Goal: Task Accomplishment & Management: Manage account settings

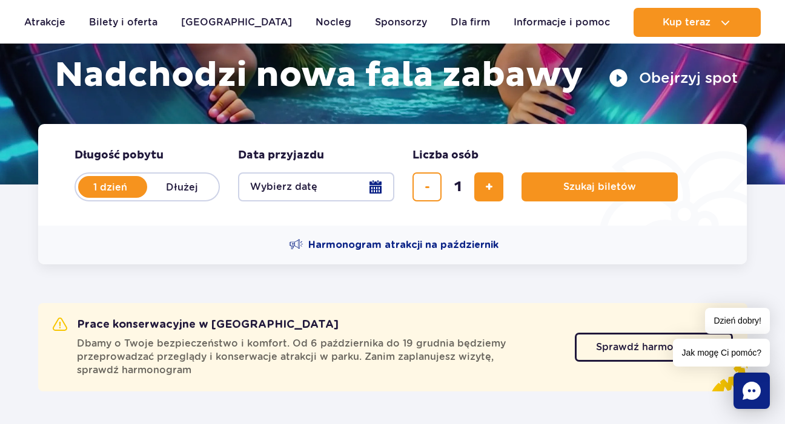
click at [350, 179] on button "Wybierz datę" at bounding box center [316, 187] width 156 height 29
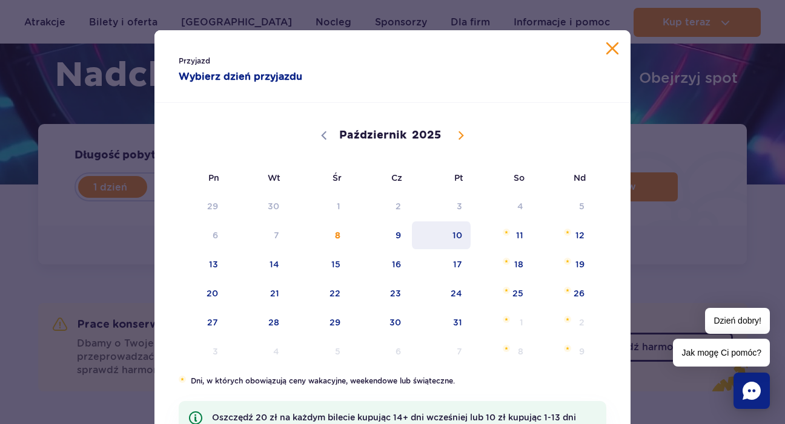
click at [441, 236] on span "10" at bounding box center [440, 236] width 61 height 28
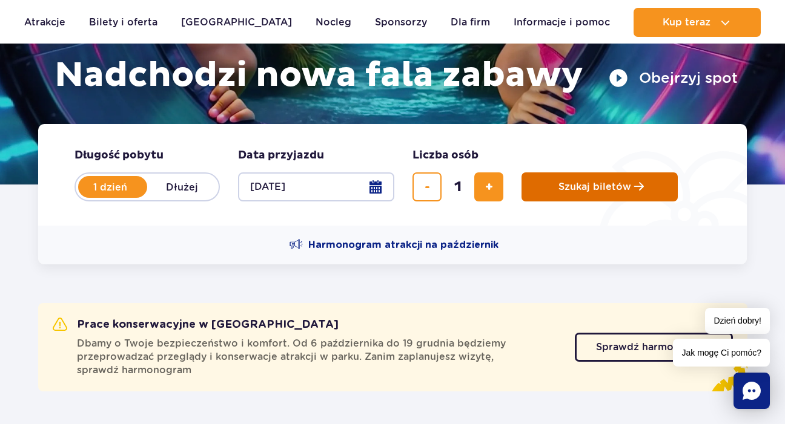
click at [543, 186] on button "Szukaj biletów" at bounding box center [599, 187] width 156 height 29
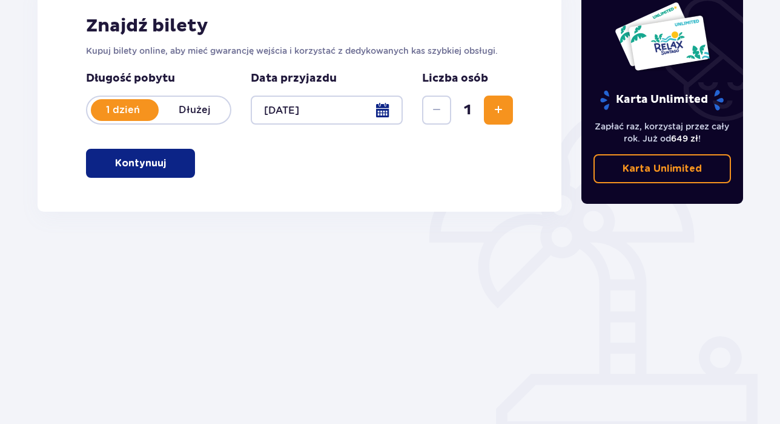
click at [172, 159] on span "button" at bounding box center [168, 163] width 15 height 15
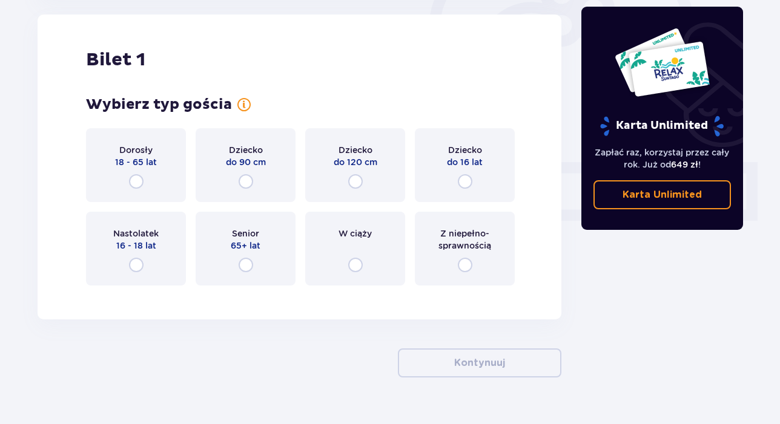
click at [152, 160] on span "18 - 65 lat" at bounding box center [136, 162] width 42 height 12
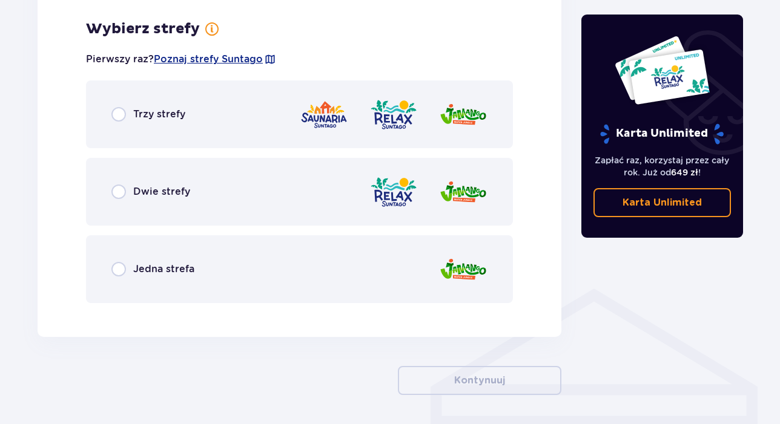
scroll to position [700, 0]
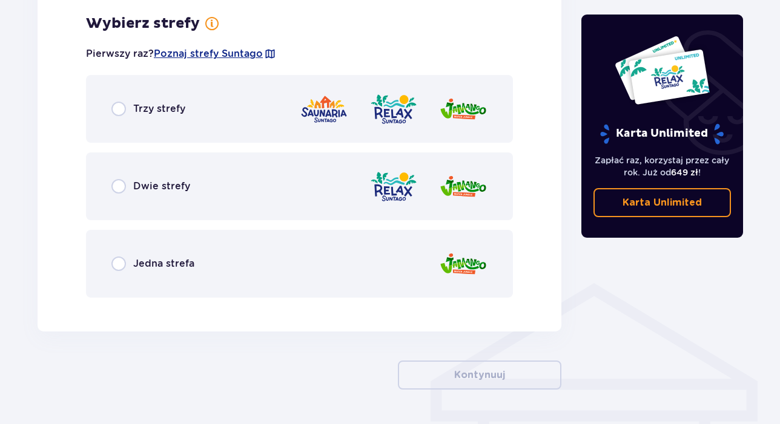
click at [306, 255] on div "Jedna strefa" at bounding box center [299, 264] width 427 height 68
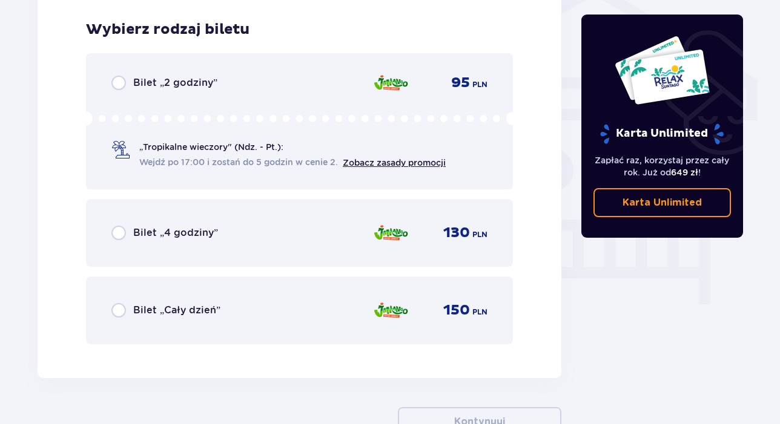
scroll to position [1007, 0]
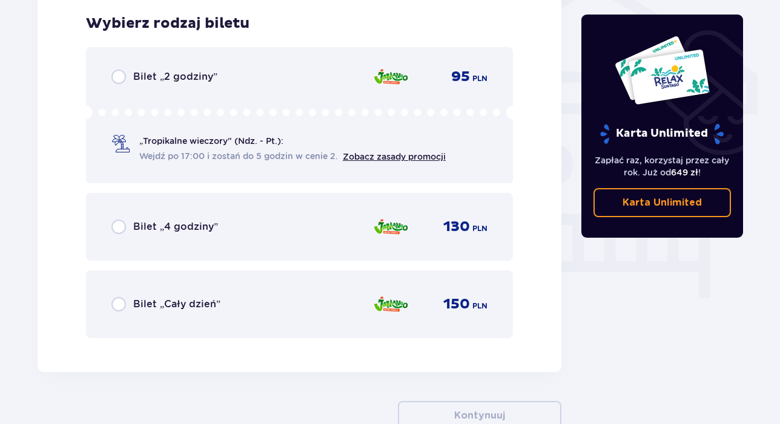
click at [348, 163] on div "Bilet „2 godziny” 95 PLN „Tropikalne wieczory" (Ndz. - Pt.): Wejdź po 17:00 i z…" at bounding box center [299, 115] width 427 height 136
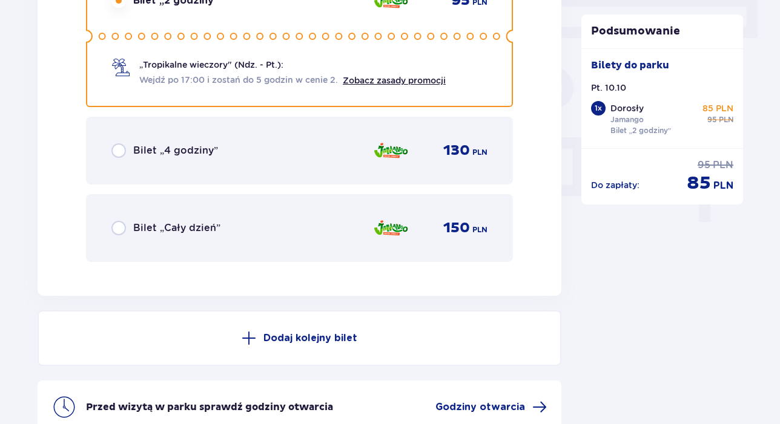
scroll to position [1126, 0]
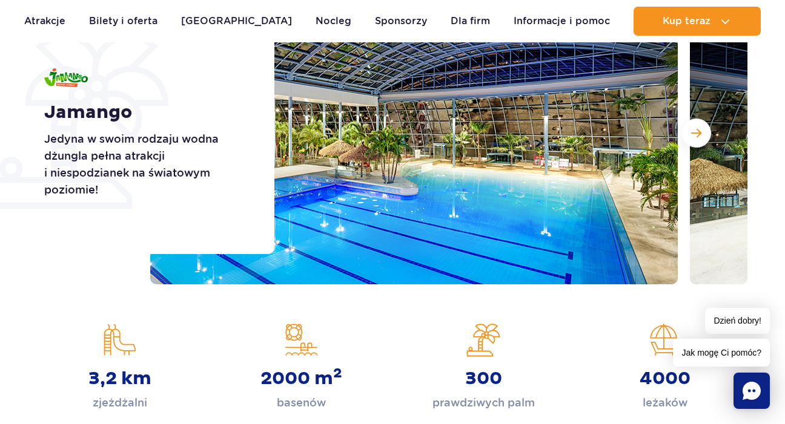
scroll to position [81, 0]
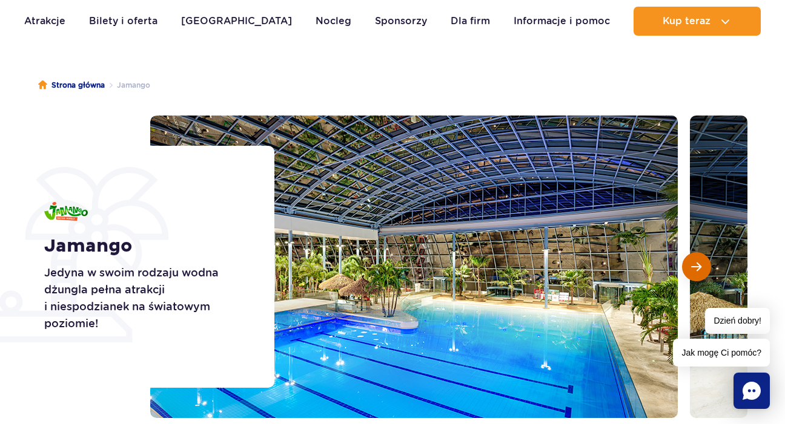
click at [702, 275] on button "Następny slajd" at bounding box center [696, 266] width 29 height 29
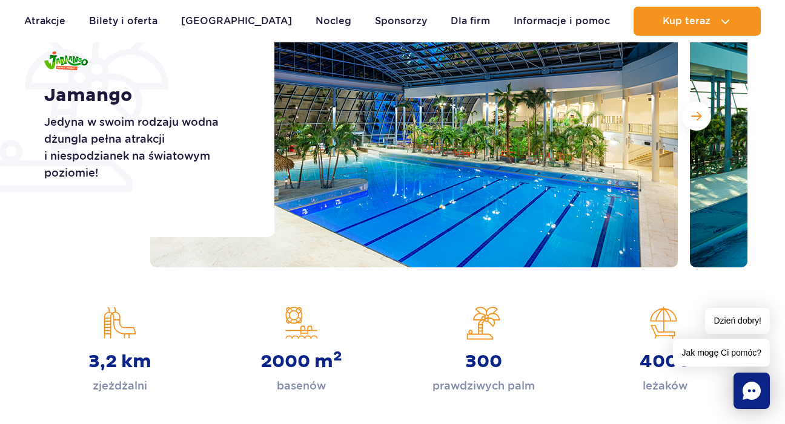
scroll to position [47, 0]
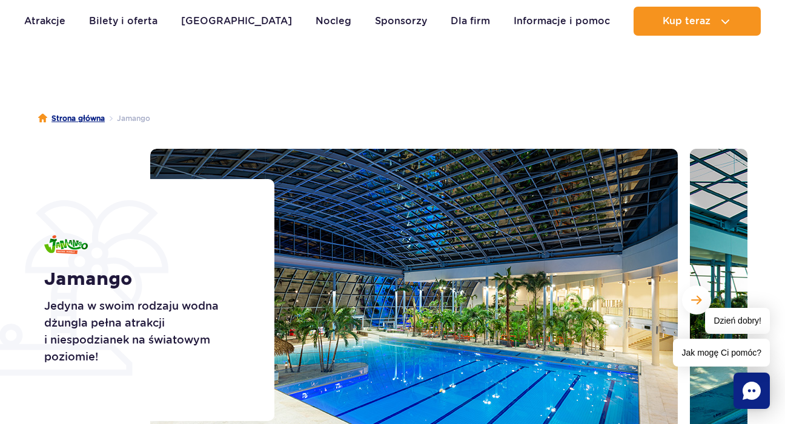
click at [87, 120] on link "Strona główna" at bounding box center [71, 119] width 67 height 12
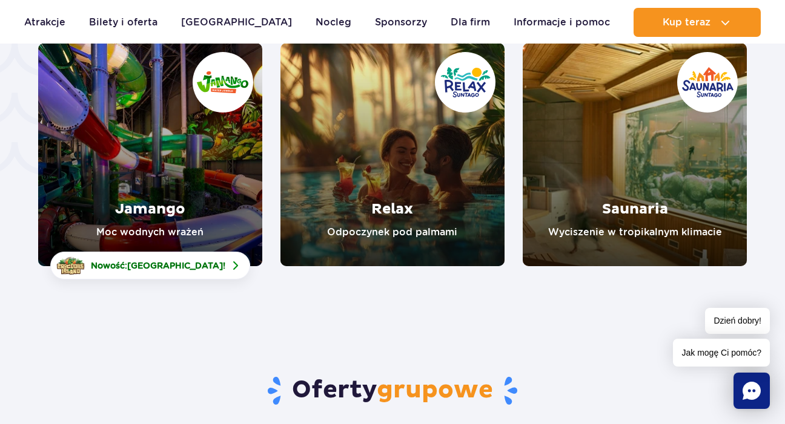
scroll to position [2631, 0]
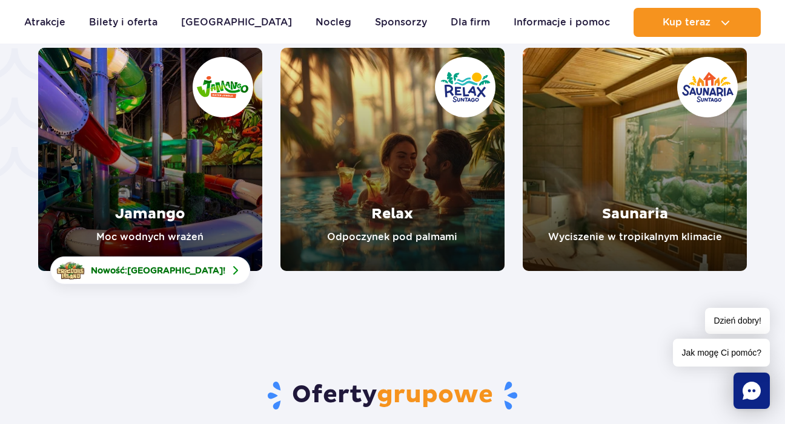
click at [427, 107] on link "Relax" at bounding box center [392, 159] width 224 height 223
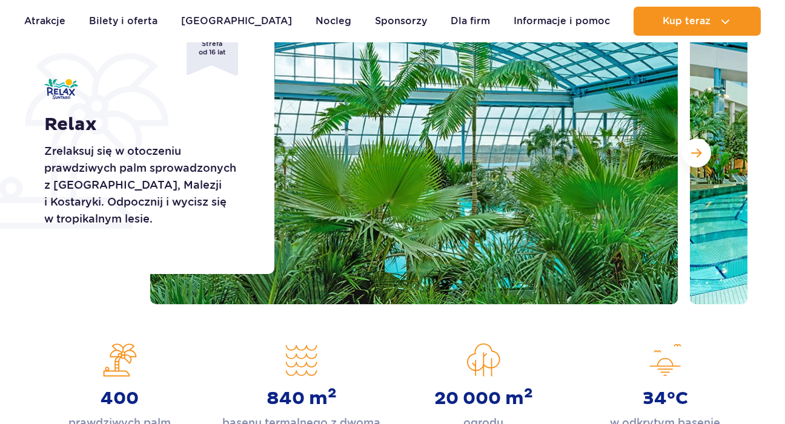
scroll to position [196, 0]
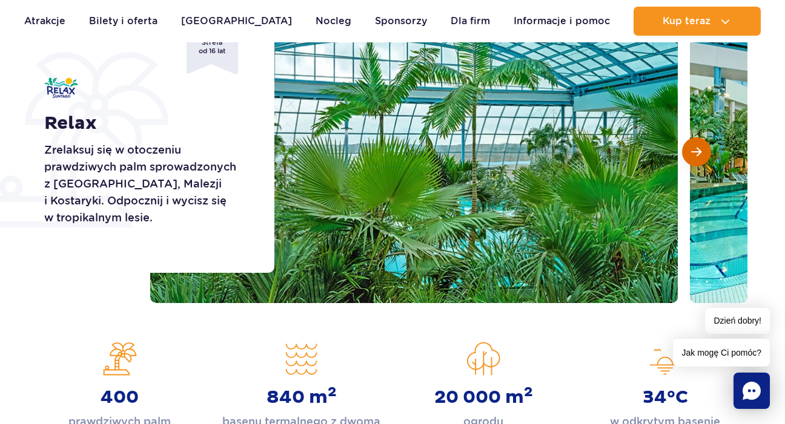
click at [699, 148] on span "Następny slajd" at bounding box center [696, 152] width 10 height 11
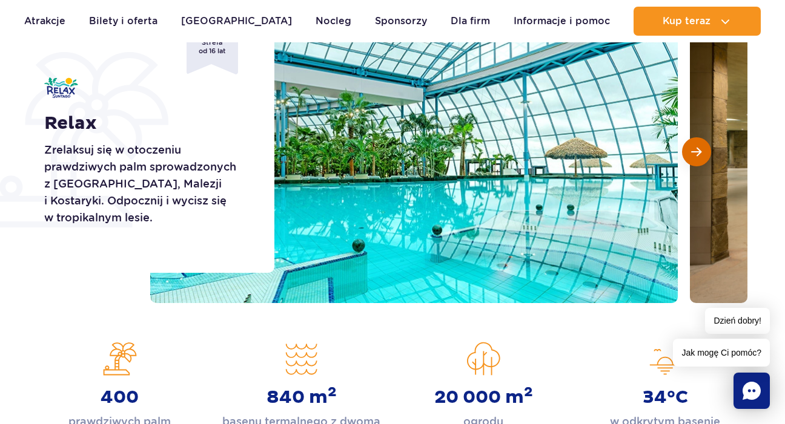
click at [700, 148] on span "Następny slajd" at bounding box center [696, 152] width 10 height 11
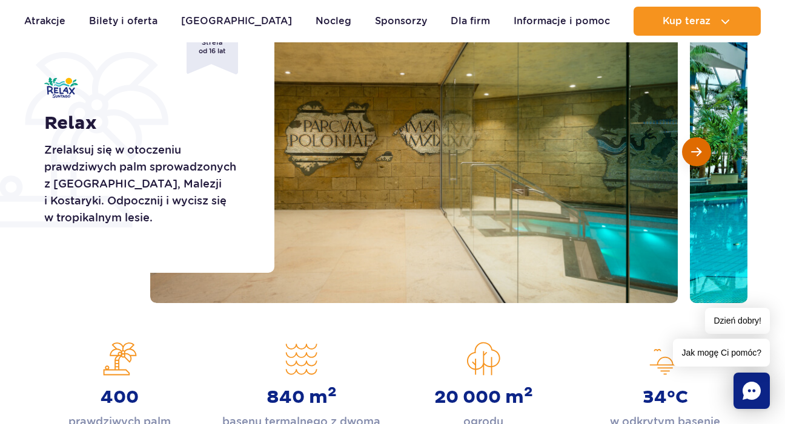
click at [700, 148] on span "Następny slajd" at bounding box center [696, 152] width 10 height 11
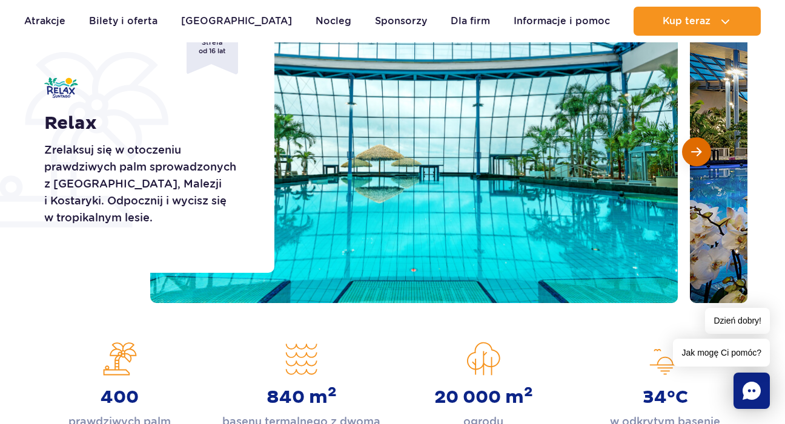
click at [700, 148] on span "Następny slajd" at bounding box center [696, 152] width 10 height 11
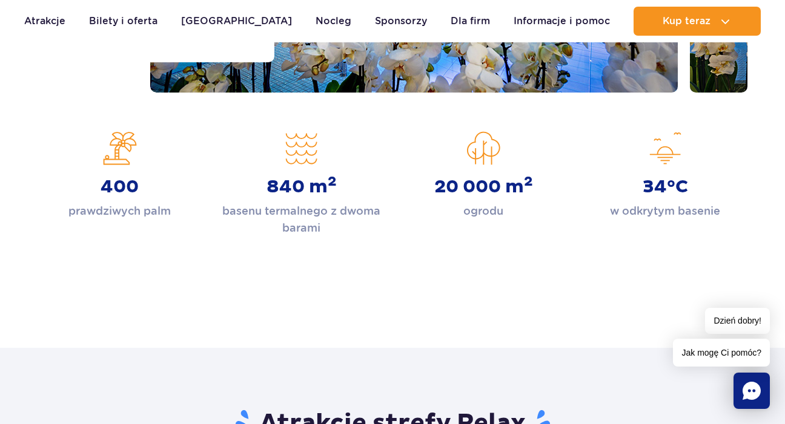
scroll to position [0, 0]
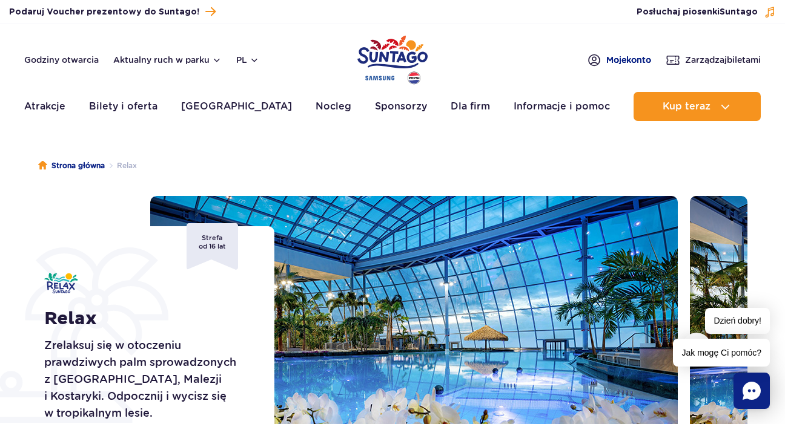
click at [610, 64] on span "Moje konto" at bounding box center [628, 60] width 45 height 12
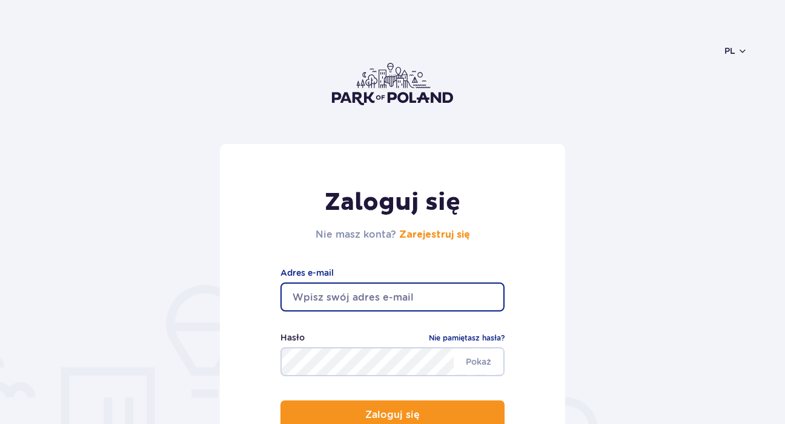
click at [337, 303] on input "email" at bounding box center [392, 297] width 224 height 29
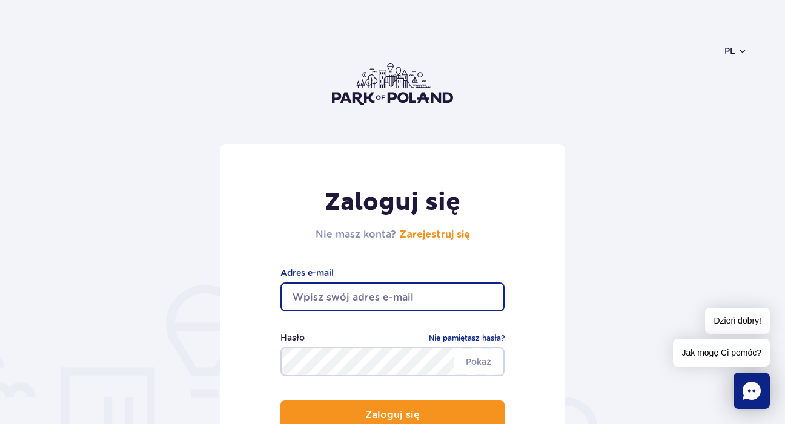
type input "nataliawudarska@icloud.com"
click at [354, 346] on div "Hasło Nie pamiętasz hasła?" at bounding box center [392, 339] width 224 height 16
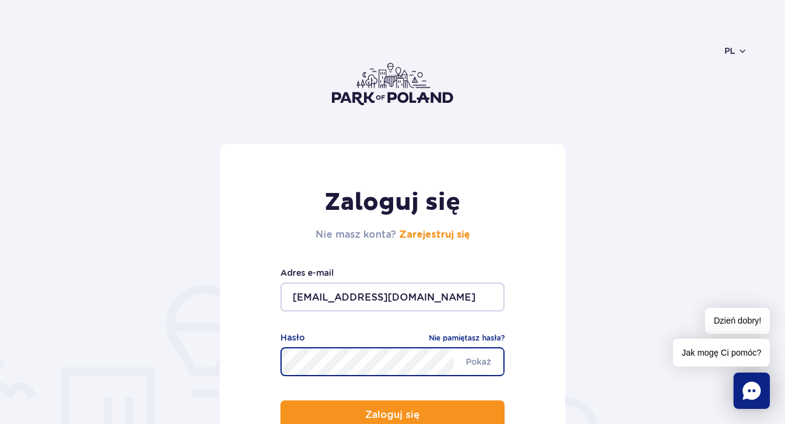
click at [280, 401] on button "Zaloguj się" at bounding box center [392, 415] width 224 height 29
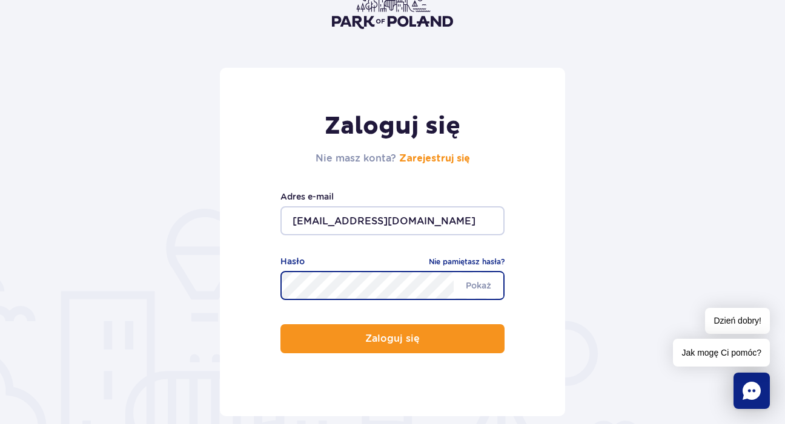
scroll to position [77, 0]
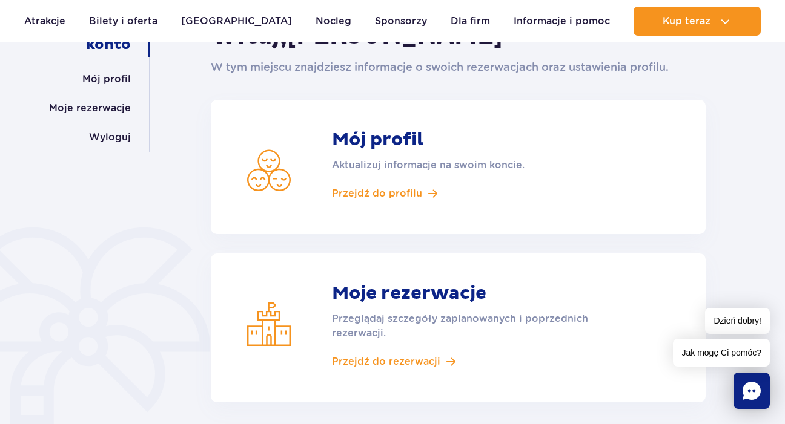
scroll to position [180, 0]
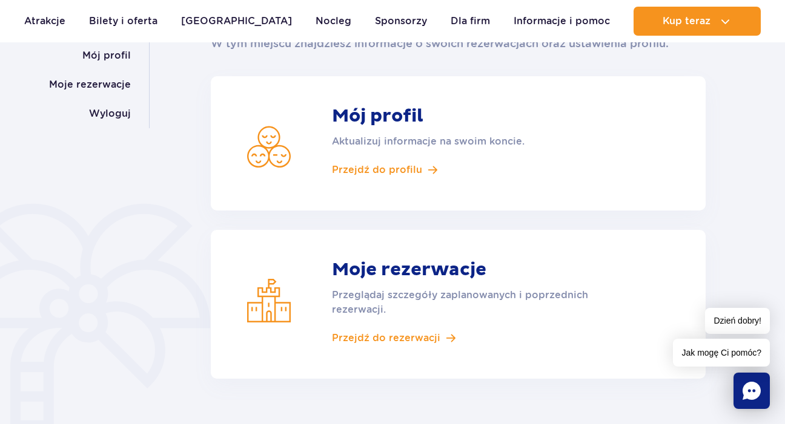
click at [376, 348] on article "Moje rezerwacje Przeglądaj szczegóły zaplanowanych i poprzednich rezerwacji. Pr…" at bounding box center [458, 304] width 495 height 149
click at [376, 341] on span "Przejdź do rezerwacji" at bounding box center [386, 338] width 108 height 13
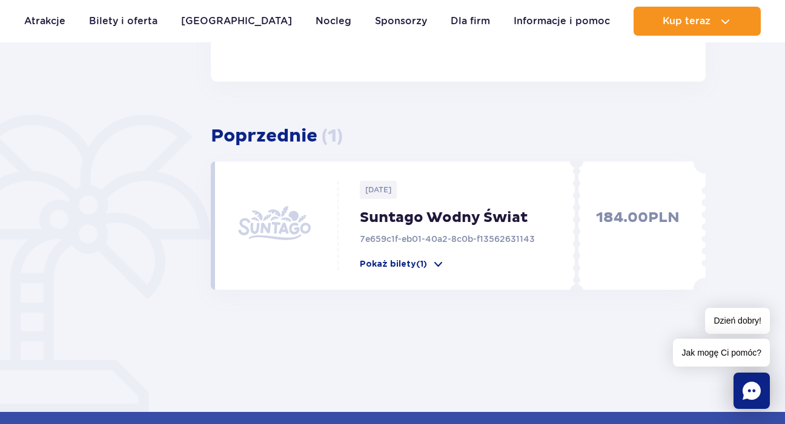
scroll to position [285, 0]
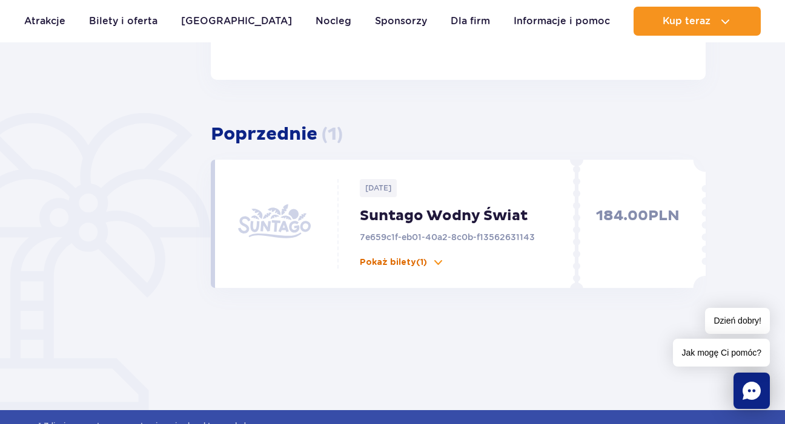
click at [408, 261] on p "Pokaż bilety (1)" at bounding box center [393, 263] width 67 height 12
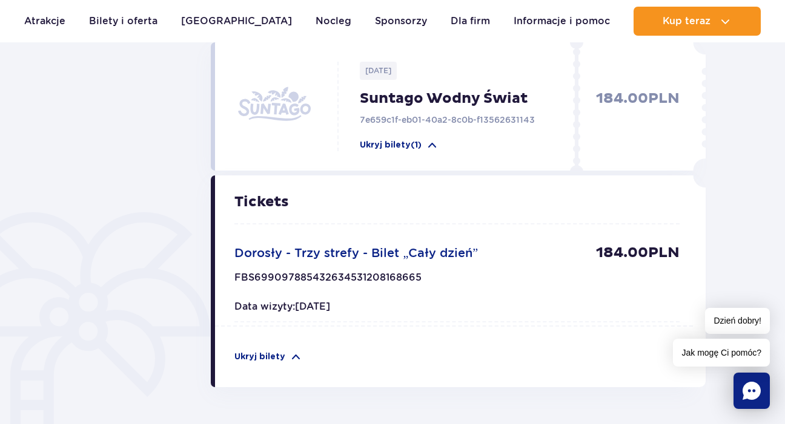
scroll to position [203, 0]
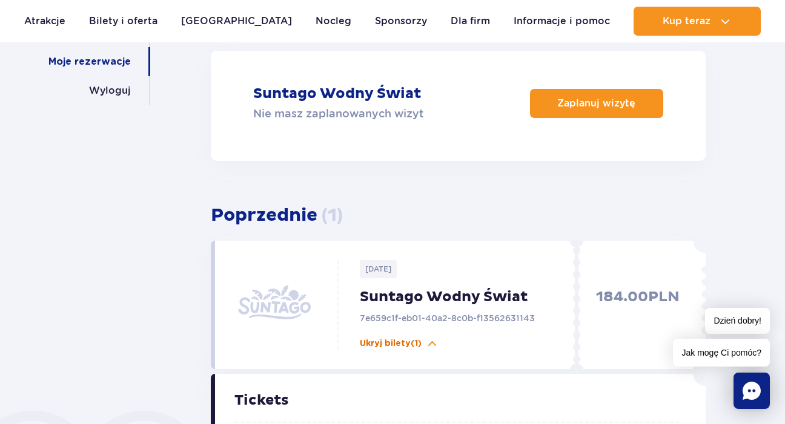
click at [420, 339] on p "Ukryj bilety (1)" at bounding box center [391, 344] width 62 height 12
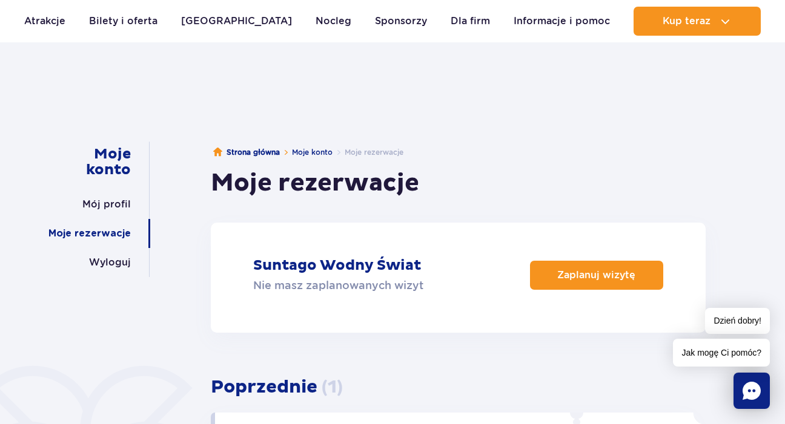
scroll to position [0, 0]
